Goal: Task Accomplishment & Management: Use online tool/utility

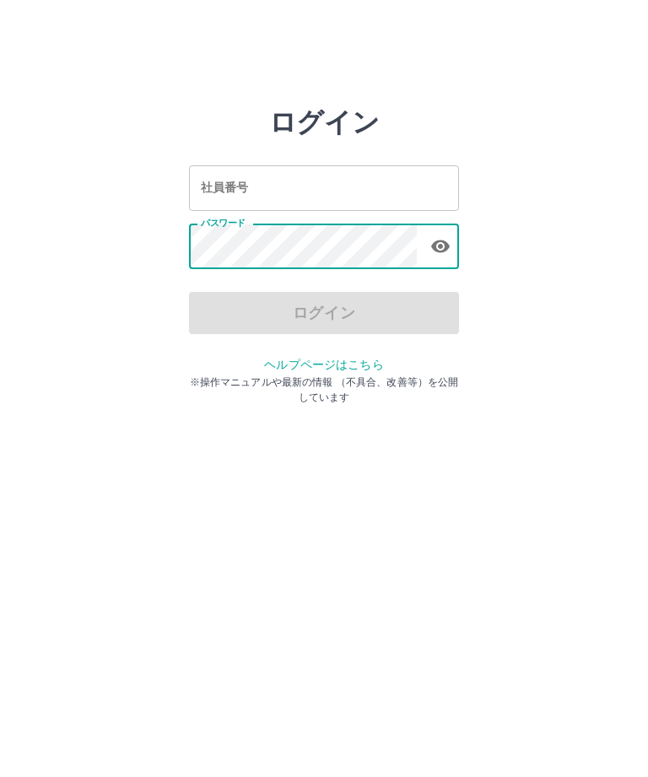
click at [374, 180] on input "社員番号" at bounding box center [324, 187] width 270 height 45
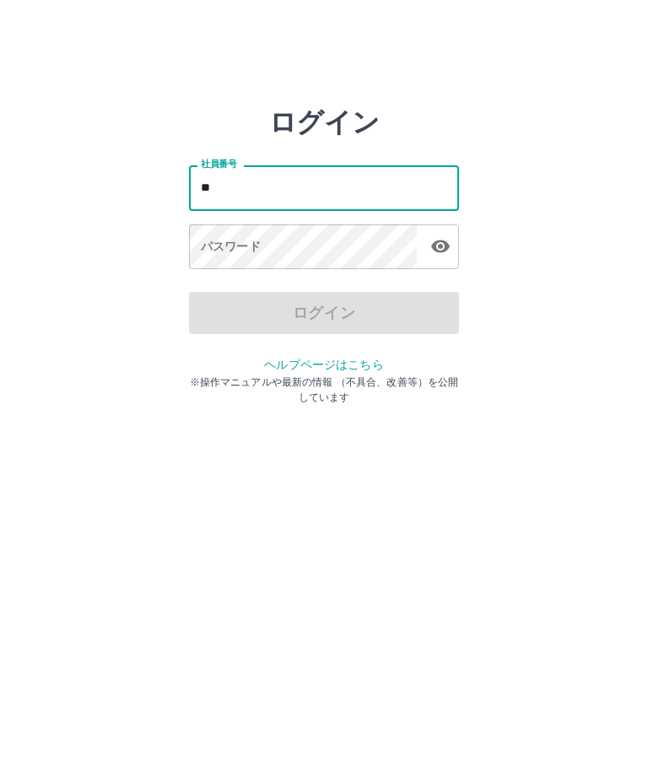
type input "*"
type input "*******"
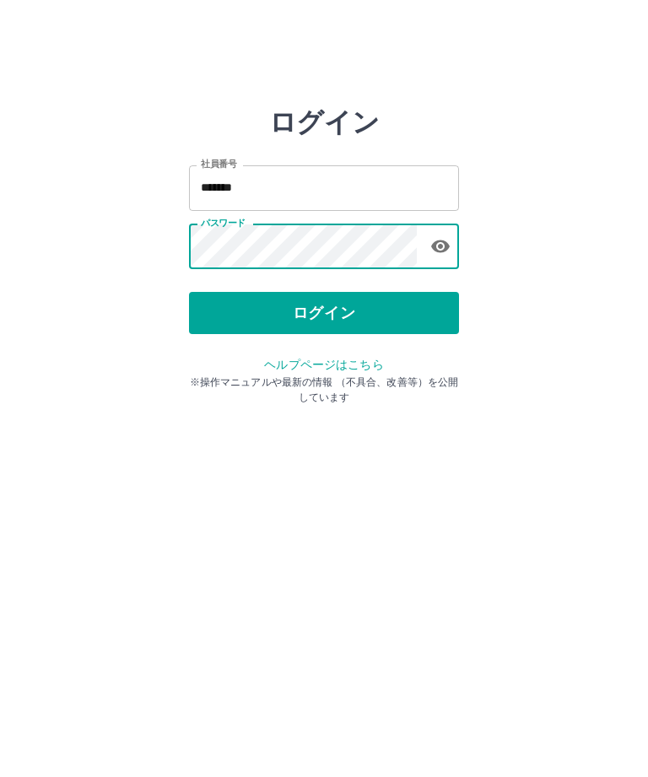
click at [309, 328] on button "ログイン" at bounding box center [324, 313] width 270 height 42
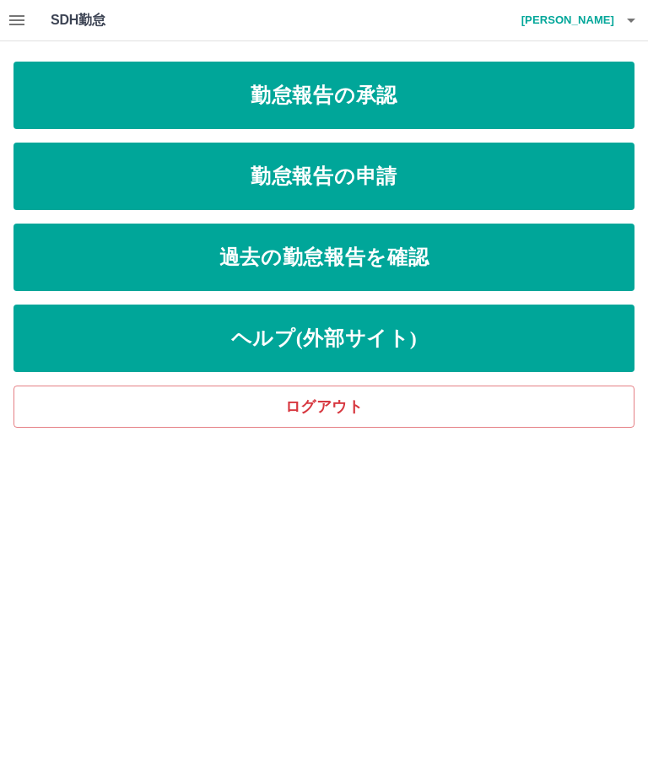
click at [331, 94] on link "勤怠報告の承認" at bounding box center [323, 95] width 621 height 67
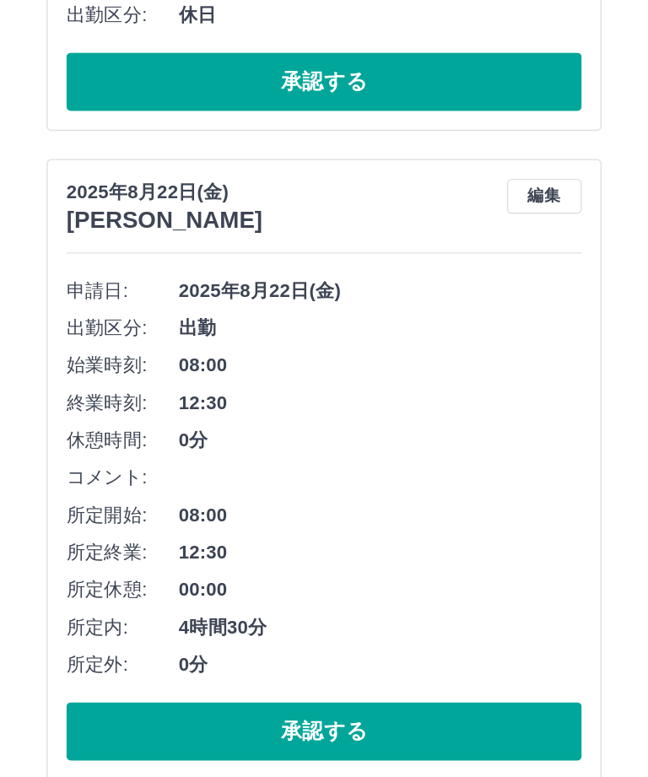
scroll to position [5072, 0]
